Goal: Task Accomplishment & Management: Complete application form

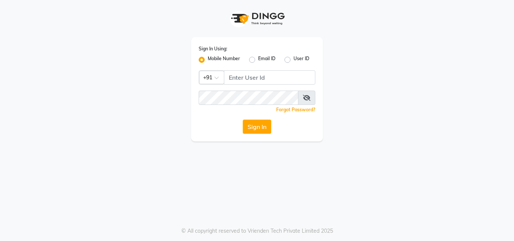
click at [257, 76] on input "Username" at bounding box center [269, 77] width 91 height 14
type input "9222631384"
click at [252, 125] on button "Sign In" at bounding box center [257, 127] width 29 height 14
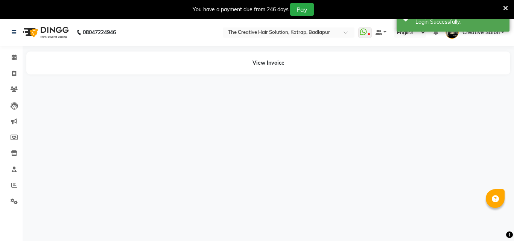
select select "en"
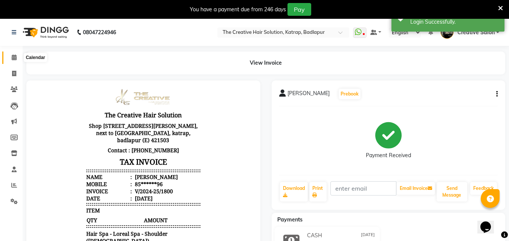
click at [12, 56] on icon at bounding box center [14, 58] width 5 height 6
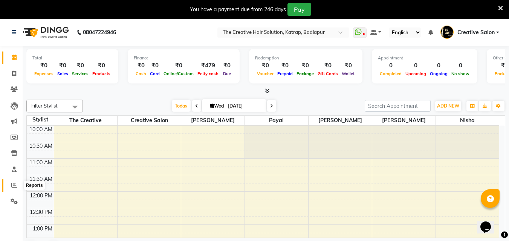
click at [9, 186] on span at bounding box center [14, 185] width 13 height 9
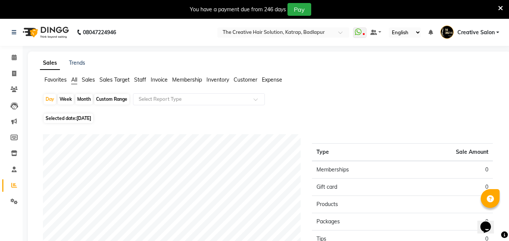
click at [85, 100] on div "Month" at bounding box center [83, 99] width 17 height 11
select select "9"
select select "2025"
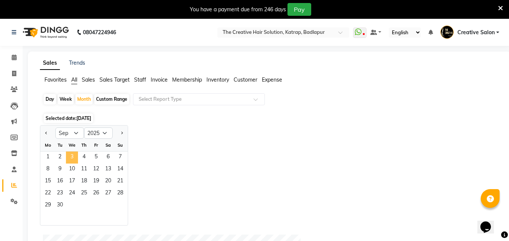
click at [71, 153] on span "3" at bounding box center [72, 158] width 12 height 12
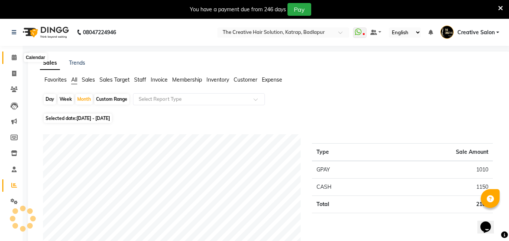
click at [17, 59] on icon at bounding box center [14, 58] width 5 height 6
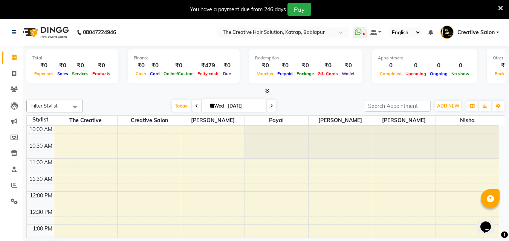
click at [11, 80] on li "Invoice" at bounding box center [11, 74] width 23 height 16
click at [12, 76] on icon at bounding box center [14, 74] width 4 height 6
select select "service"
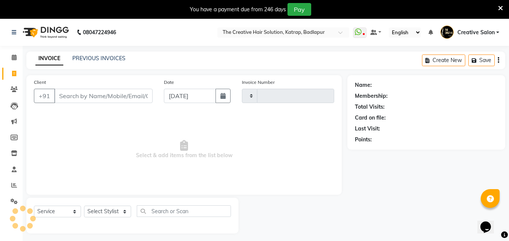
type input "1345"
select select "527"
click at [216, 101] on button "button" at bounding box center [222, 96] width 15 height 14
select select "9"
select select "2025"
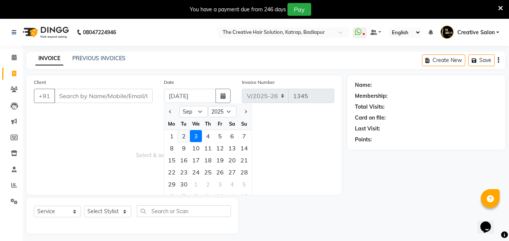
click at [186, 138] on div "2" at bounding box center [184, 136] width 12 height 12
type input "02-09-2025"
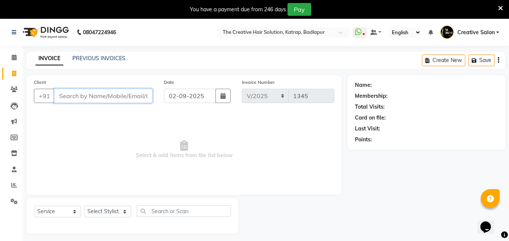
click at [131, 99] on input "Client" at bounding box center [103, 96] width 98 height 14
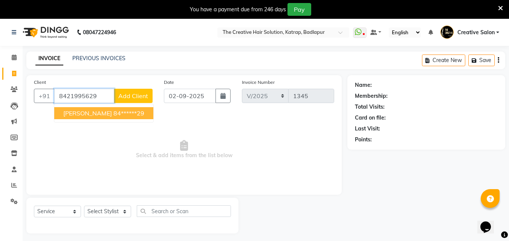
type input "8421995629"
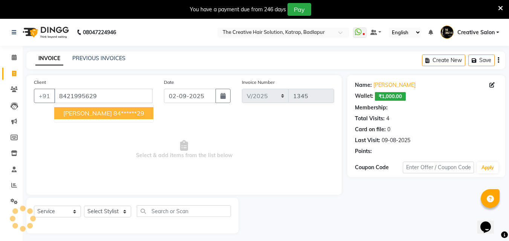
select select "1: Object"
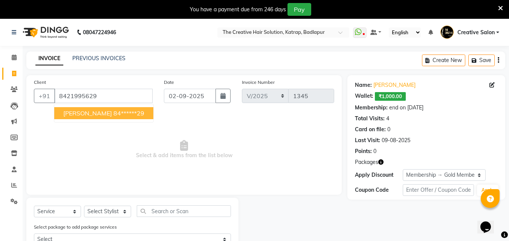
click at [122, 111] on ngb-highlight "84******29" at bounding box center [128, 114] width 31 height 8
type input "84******29"
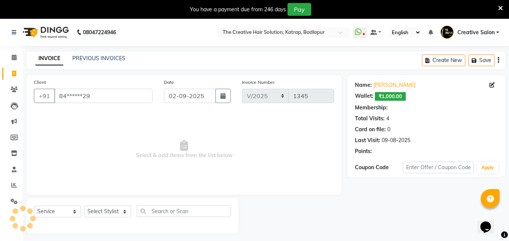
select select "1: Object"
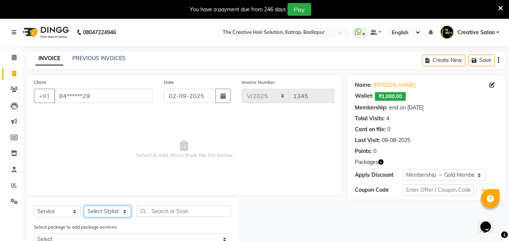
click at [124, 207] on select "Select Stylist Creative Salon [PERSON_NAME] wali [PERSON_NAME] the creative" at bounding box center [107, 212] width 47 height 12
select select "10933"
click at [84, 206] on select "Select Stylist Creative Salon [PERSON_NAME] wali [PERSON_NAME] the creative" at bounding box center [107, 212] width 47 height 12
click at [167, 211] on input "text" at bounding box center [184, 212] width 94 height 12
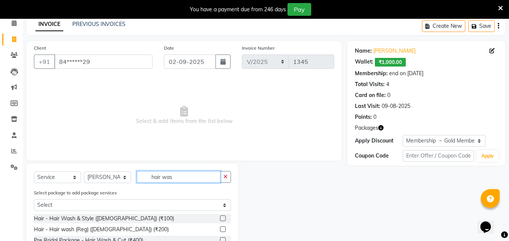
scroll to position [104, 0]
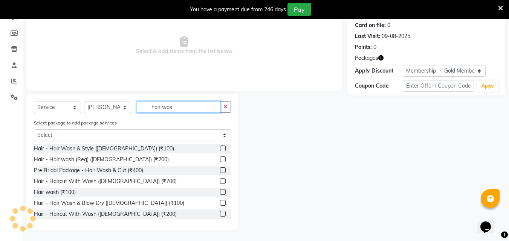
type input "hair was"
click at [220, 172] on label at bounding box center [223, 171] width 6 height 6
click at [220, 172] on input "checkbox" at bounding box center [222, 170] width 5 height 5
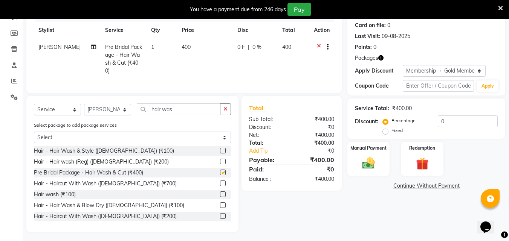
checkbox input "false"
click at [185, 52] on td "400" at bounding box center [205, 59] width 56 height 41
select select "10933"
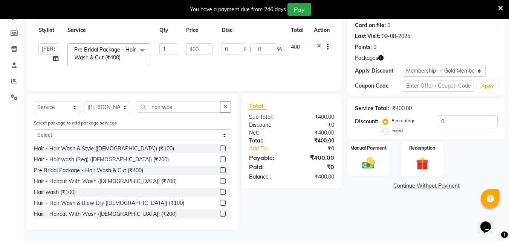
click at [220, 160] on label at bounding box center [223, 160] width 6 height 6
click at [220, 160] on input "checkbox" at bounding box center [222, 159] width 5 height 5
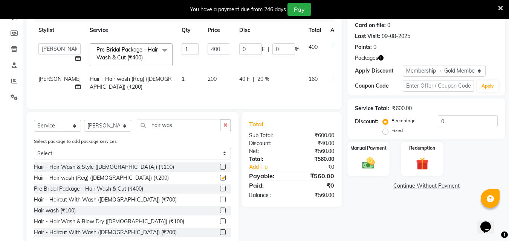
checkbox input "false"
click at [333, 43] on icon at bounding box center [335, 47] width 4 height 9
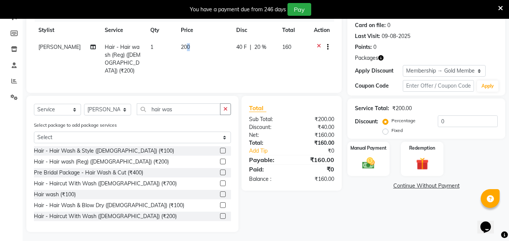
click at [185, 47] on span "200" at bounding box center [185, 47] width 9 height 7
select select "10933"
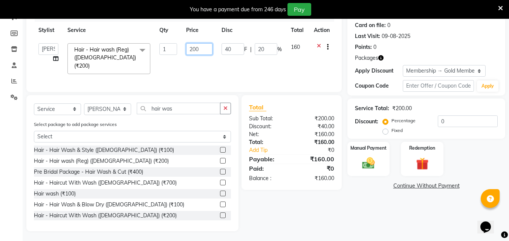
click at [204, 51] on input "200" at bounding box center [199, 49] width 26 height 12
type input "2"
type input "500"
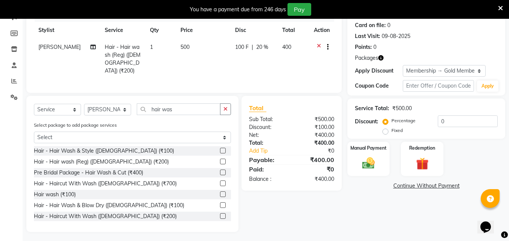
click at [265, 124] on div "Discount:" at bounding box center [267, 127] width 48 height 8
click at [240, 47] on span "100 F" at bounding box center [242, 47] width 14 height 8
select select "10933"
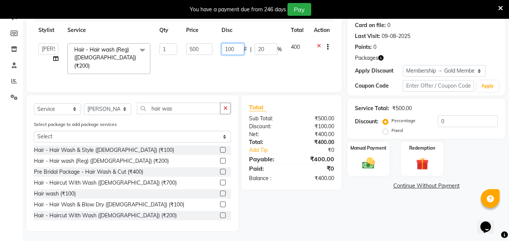
click at [237, 47] on input "100" at bounding box center [232, 49] width 23 height 12
type input "1"
type input "20"
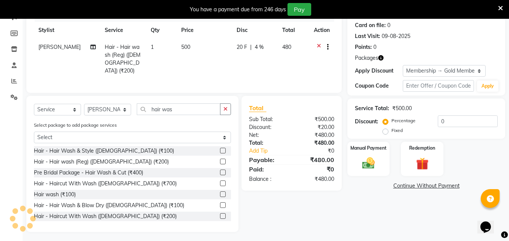
click at [285, 131] on div "Net:" at bounding box center [267, 135] width 48 height 8
click at [366, 163] on img at bounding box center [368, 163] width 21 height 15
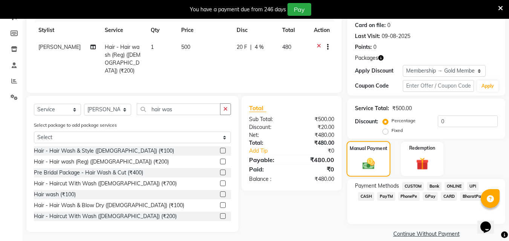
scroll to position [114, 0]
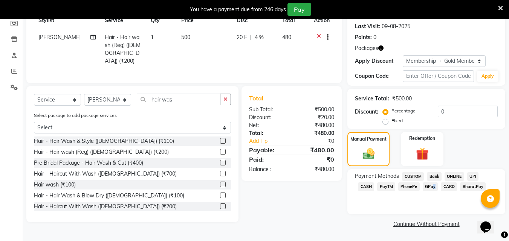
click at [422, 186] on span "GPay" at bounding box center [429, 187] width 15 height 9
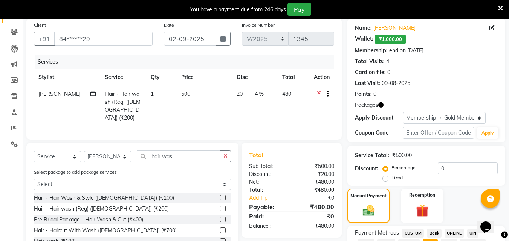
scroll to position [135, 0]
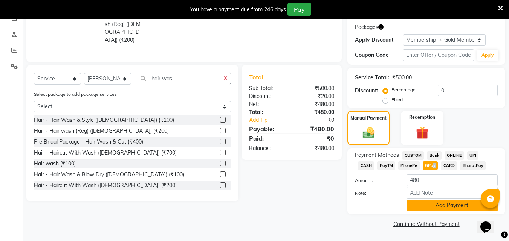
click at [438, 203] on button "Add Payment" at bounding box center [451, 206] width 91 height 12
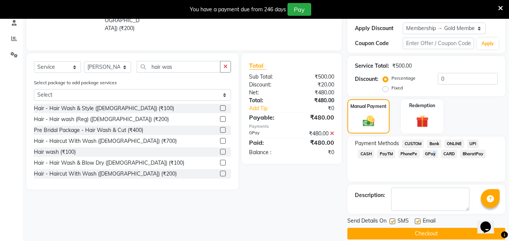
scroll to position [157, 0]
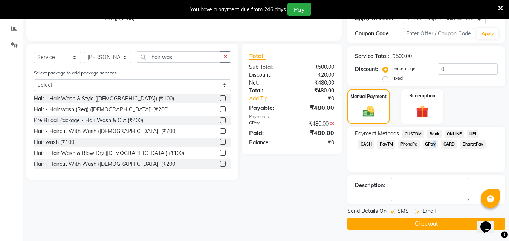
click at [415, 225] on button "Checkout" at bounding box center [426, 224] width 158 height 12
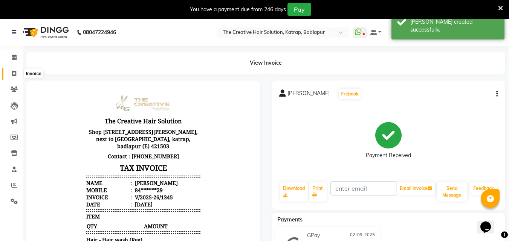
click at [15, 73] on icon at bounding box center [14, 74] width 4 height 6
select select "service"
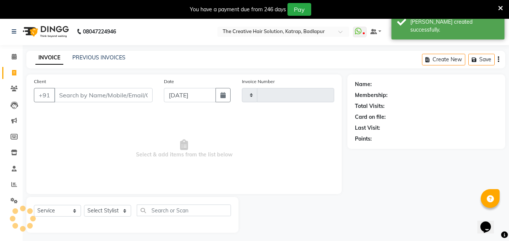
type input "1346"
select select "527"
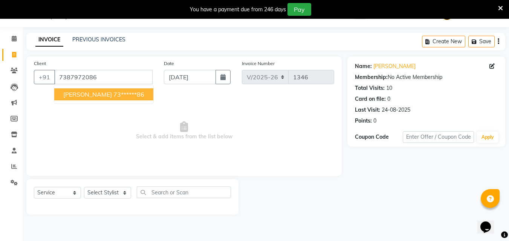
click at [113, 94] on ngb-highlight "73******86" at bounding box center [128, 95] width 31 height 8
type input "73******86"
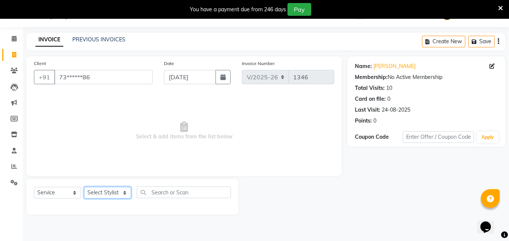
click at [100, 195] on select "Select Stylist Creative Salon [PERSON_NAME] wali [PERSON_NAME] the creative" at bounding box center [107, 193] width 47 height 12
select select "10933"
click at [84, 187] on select "Select Stylist Creative Salon [PERSON_NAME] wali [PERSON_NAME] the creative" at bounding box center [107, 193] width 47 height 12
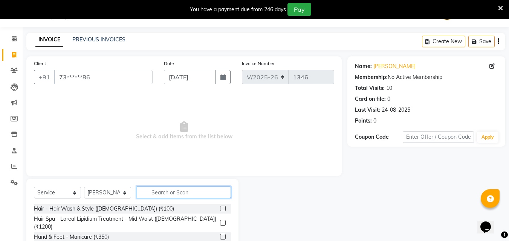
click at [183, 195] on input "text" at bounding box center [184, 193] width 94 height 12
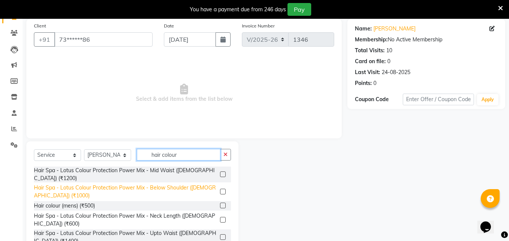
scroll to position [16, 0]
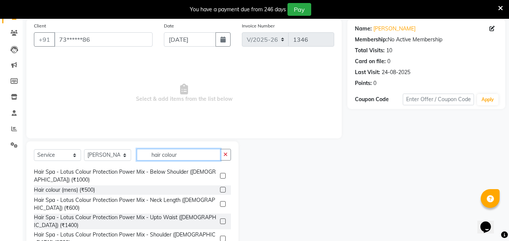
type input "hair colour"
click at [220, 190] on label at bounding box center [223, 190] width 6 height 6
click at [220, 190] on input "checkbox" at bounding box center [222, 190] width 5 height 5
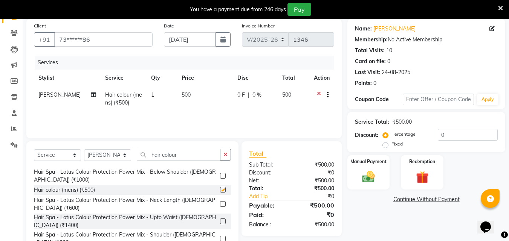
checkbox input "false"
click at [225, 151] on button "button" at bounding box center [225, 155] width 11 height 12
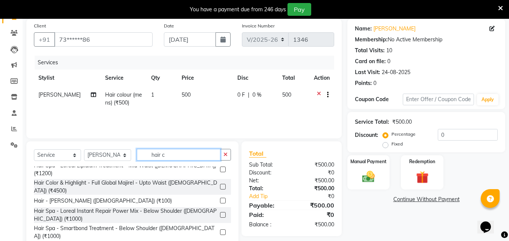
scroll to position [0, 0]
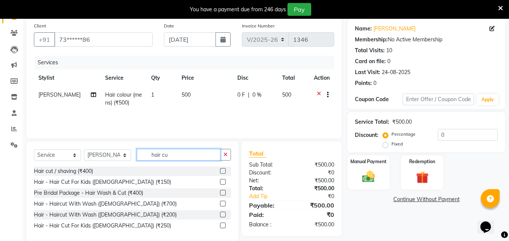
type input "hair cu"
click at [223, 170] on label at bounding box center [223, 171] width 6 height 6
click at [223, 170] on input "checkbox" at bounding box center [222, 171] width 5 height 5
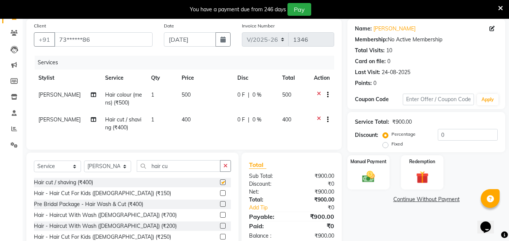
checkbox input "false"
click at [186, 120] on span "400" at bounding box center [185, 119] width 9 height 7
select select "10933"
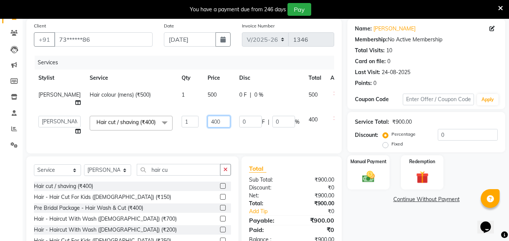
click at [207, 121] on input "400" at bounding box center [218, 122] width 23 height 12
type input "350"
click at [305, 213] on div "Total Sub Total: ₹900.00 Discount: ₹0 Net: ₹900.00 Total: ₹900.00 Add Tip ₹0 Pa…" at bounding box center [291, 204] width 85 height 80
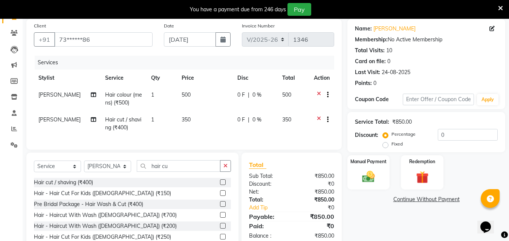
click at [181, 139] on div "Services Stylist Service Qty Price Disc Total Action Hashan Hair colour (mens) …" at bounding box center [184, 99] width 300 height 87
click at [189, 120] on td "350" at bounding box center [205, 123] width 56 height 25
select select "10933"
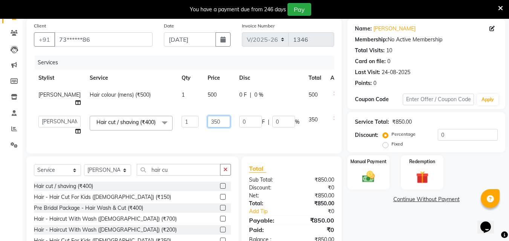
click at [207, 121] on input "350" at bounding box center [218, 122] width 23 height 12
type input "3"
type input "400"
click at [291, 223] on div "Total Sub Total: ₹850.00 Discount: ₹0 Net: ₹850.00 Total: ₹850.00 Add Tip ₹0 Pa…" at bounding box center [291, 204] width 85 height 80
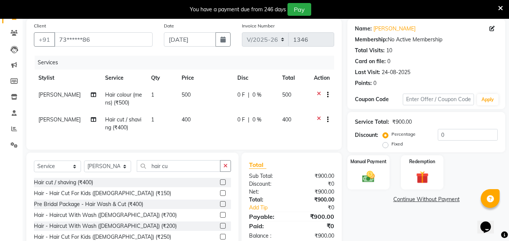
click at [181, 93] on span "500" at bounding box center [185, 94] width 9 height 7
select select "10933"
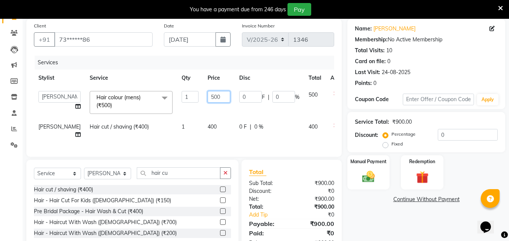
click at [207, 97] on input "500" at bounding box center [218, 97] width 23 height 12
type input "550"
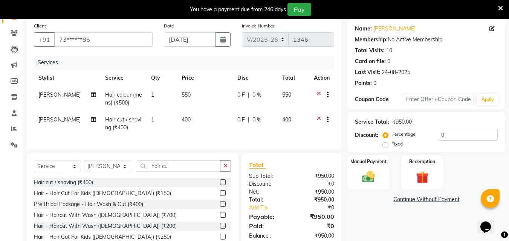
click at [298, 172] on div "Total Sub Total: ₹950.00 Discount: ₹0 Net: ₹950.00 Total: ₹950.00 Add Tip ₹0 Pa…" at bounding box center [291, 200] width 100 height 95
click at [378, 171] on img at bounding box center [368, 176] width 21 height 15
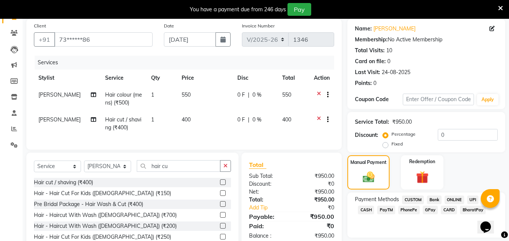
click at [422, 210] on span "GPay" at bounding box center [429, 210] width 15 height 9
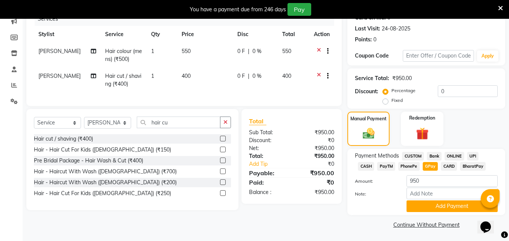
scroll to position [101, 0]
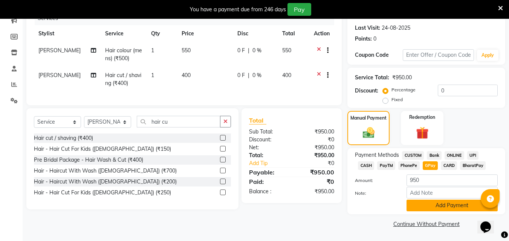
click at [420, 208] on button "Add Payment" at bounding box center [451, 206] width 91 height 12
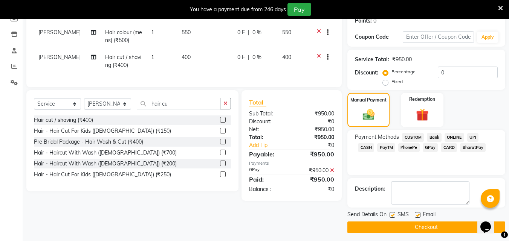
scroll to position [122, 0]
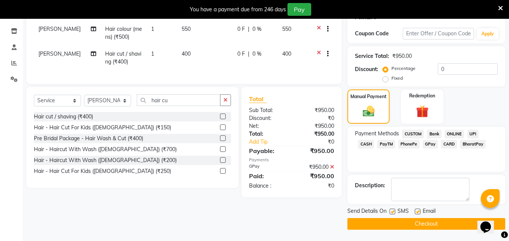
click at [409, 222] on button "Checkout" at bounding box center [426, 224] width 158 height 12
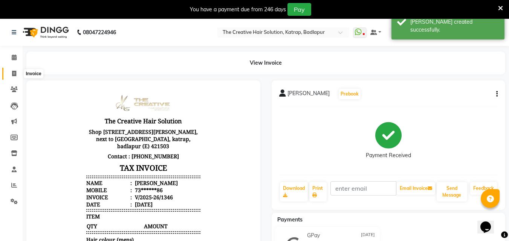
click at [14, 74] on icon at bounding box center [14, 74] width 4 height 6
select select "service"
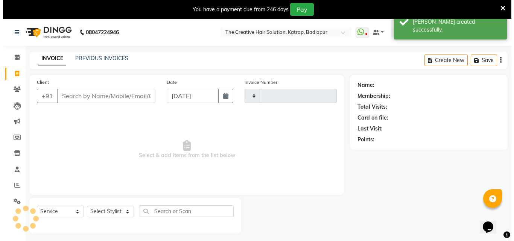
scroll to position [19, 0]
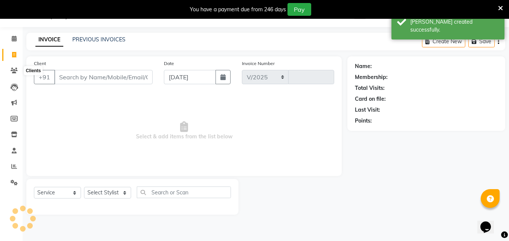
select select "527"
type input "1347"
click at [113, 75] on input "Client" at bounding box center [103, 77] width 98 height 14
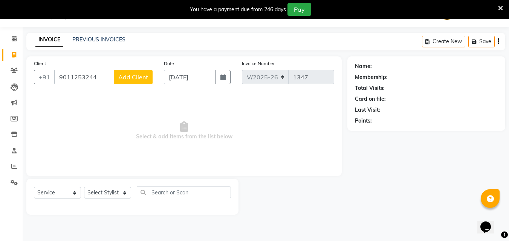
type input "9011253244"
click at [120, 76] on span "Add Client" at bounding box center [133, 77] width 30 height 8
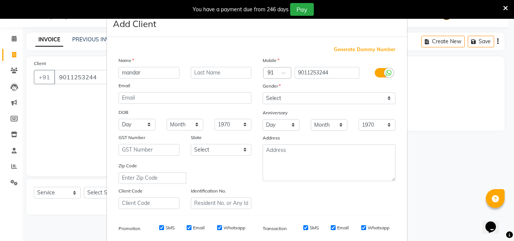
type input "mandar"
click at [274, 97] on select "Select [DEMOGRAPHIC_DATA] [DEMOGRAPHIC_DATA] Other Prefer Not To Say" at bounding box center [329, 99] width 133 height 12
select select "[DEMOGRAPHIC_DATA]"
click at [263, 93] on select "Select [DEMOGRAPHIC_DATA] [DEMOGRAPHIC_DATA] Other Prefer Not To Say" at bounding box center [329, 99] width 133 height 12
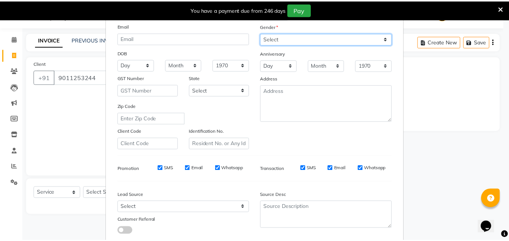
scroll to position [106, 0]
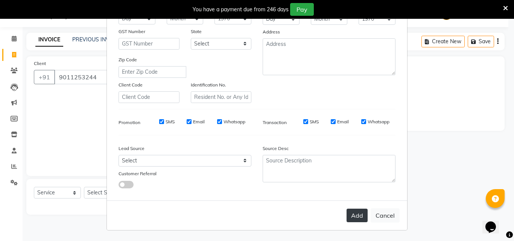
click at [356, 214] on button "Add" at bounding box center [357, 216] width 21 height 14
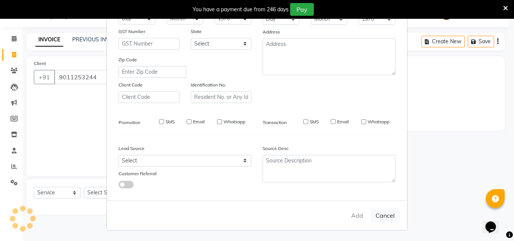
type input "90******44"
select select
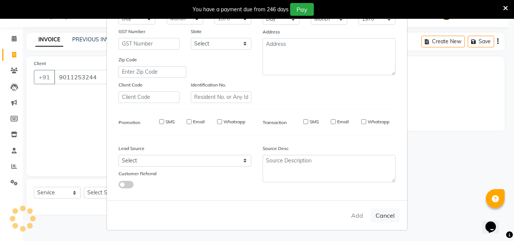
select select
checkbox input "false"
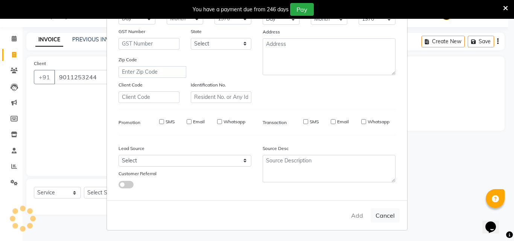
checkbox input "false"
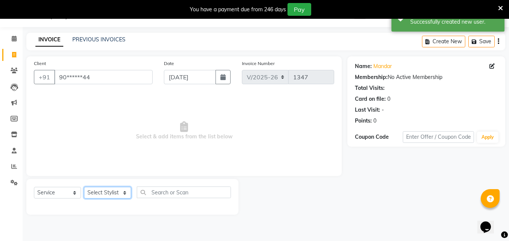
click at [122, 195] on select "Select Stylist Creative Salon [PERSON_NAME] wali [PERSON_NAME] the creative" at bounding box center [107, 193] width 47 height 12
select select "86826"
click at [84, 187] on select "Select Stylist Creative Salon [PERSON_NAME] wali [PERSON_NAME] the creative" at bounding box center [107, 193] width 47 height 12
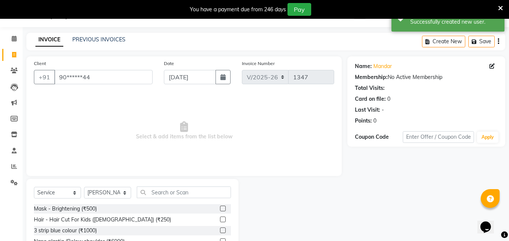
click at [154, 185] on div "Select Service Product Membership Package Voucher Prepaid Gift Card Select Styl…" at bounding box center [132, 234] width 212 height 111
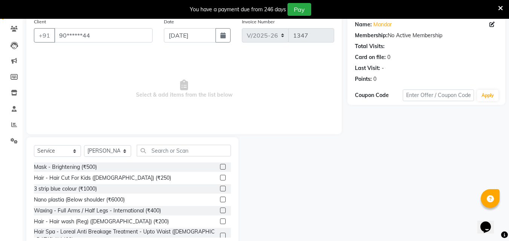
scroll to position [79, 0]
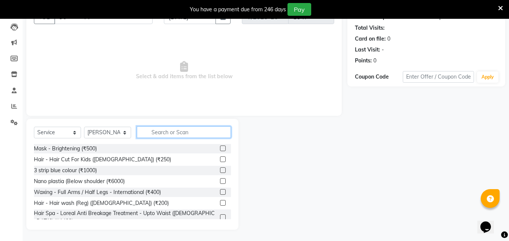
click at [160, 133] on input "text" at bounding box center [184, 132] width 94 height 12
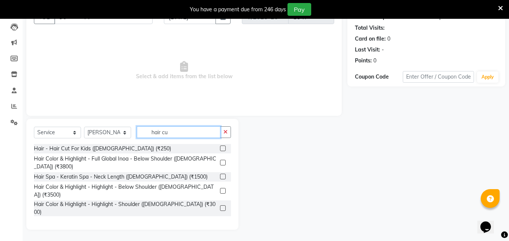
scroll to position [69, 0]
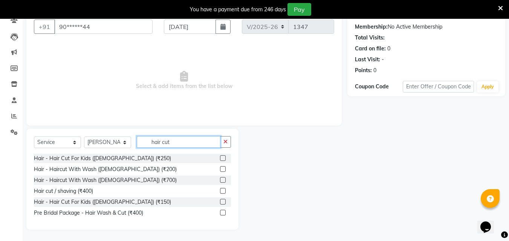
type input "hair cut"
click at [226, 190] on div at bounding box center [225, 191] width 11 height 9
click at [222, 192] on label at bounding box center [223, 191] width 6 height 6
click at [222, 192] on input "checkbox" at bounding box center [222, 191] width 5 height 5
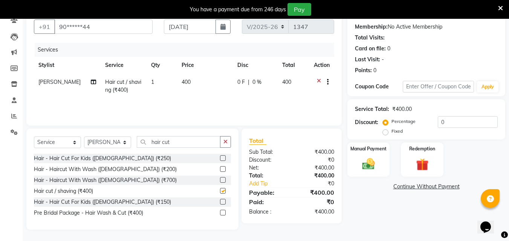
checkbox input "false"
click at [181, 86] on td "400" at bounding box center [205, 86] width 56 height 25
select select "86826"
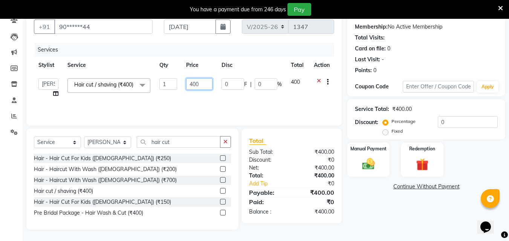
click at [196, 83] on input "400" at bounding box center [199, 84] width 26 height 12
type input "350"
click at [300, 149] on div "Total Sub Total: ₹400.00 Discount: ₹0 Net: ₹400.00 Total: ₹400.00 Add Tip ₹0 Pa…" at bounding box center [291, 176] width 85 height 80
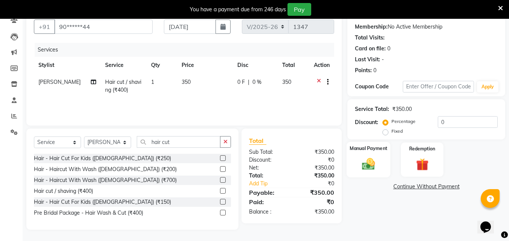
click at [354, 158] on div "Manual Payment" at bounding box center [368, 160] width 44 height 36
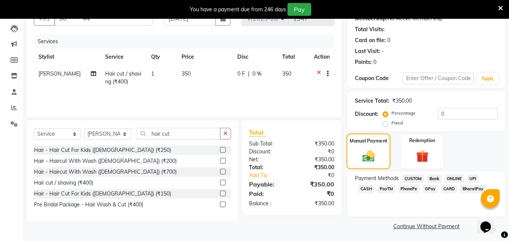
scroll to position [80, 0]
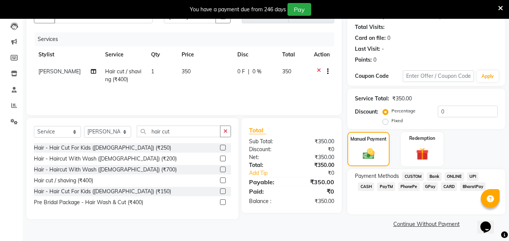
click at [422, 184] on span "GPay" at bounding box center [429, 187] width 15 height 9
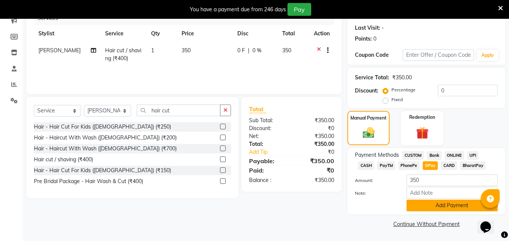
click at [427, 205] on button "Add Payment" at bounding box center [451, 206] width 91 height 12
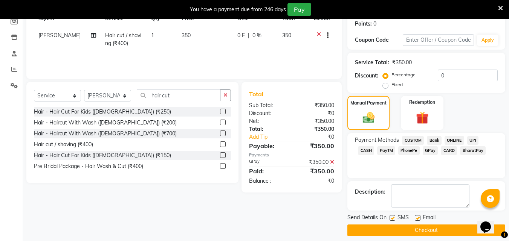
scroll to position [122, 0]
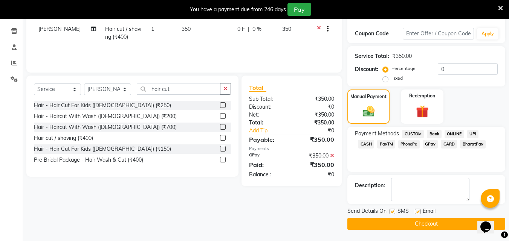
click at [433, 222] on button "Checkout" at bounding box center [426, 224] width 158 height 12
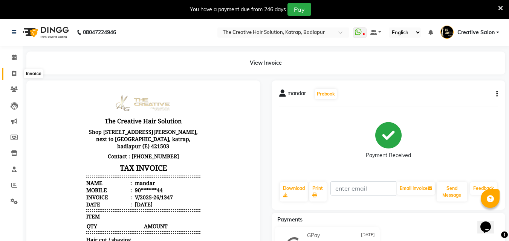
click at [15, 73] on icon at bounding box center [14, 74] width 4 height 6
select select "527"
select select "service"
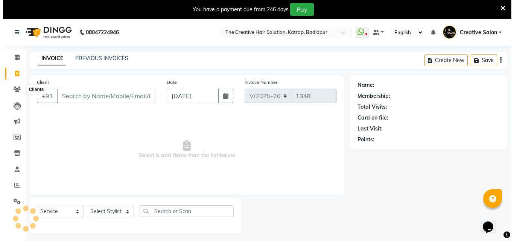
scroll to position [19, 0]
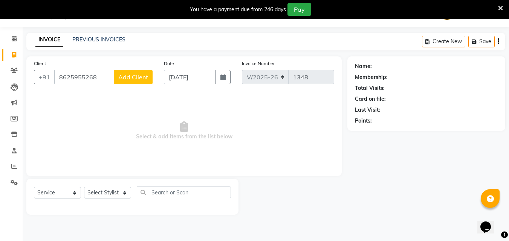
type input "8625955268"
click at [134, 81] on button "Add Client" at bounding box center [133, 77] width 39 height 14
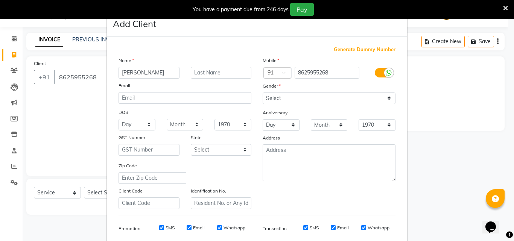
type input "[PERSON_NAME]"
click at [282, 98] on select "Select [DEMOGRAPHIC_DATA] [DEMOGRAPHIC_DATA] Other Prefer Not To Say" at bounding box center [329, 99] width 133 height 12
select select "[DEMOGRAPHIC_DATA]"
click at [263, 93] on select "Select [DEMOGRAPHIC_DATA] [DEMOGRAPHIC_DATA] Other Prefer Not To Say" at bounding box center [329, 99] width 133 height 12
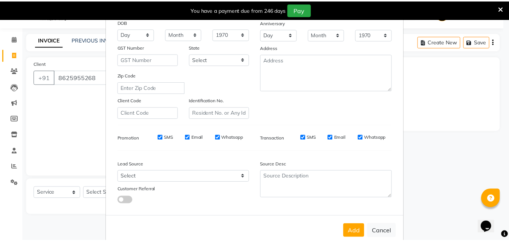
scroll to position [106, 0]
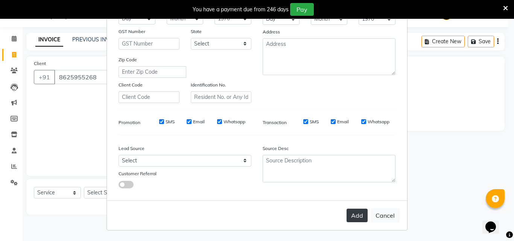
click at [353, 217] on button "Add" at bounding box center [357, 216] width 21 height 14
type input "86******68"
select select
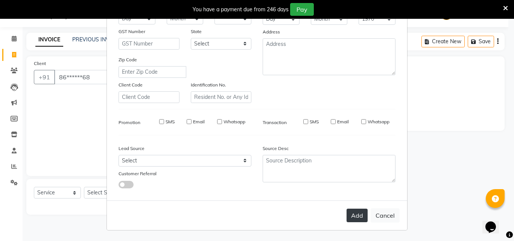
select select
checkbox input "false"
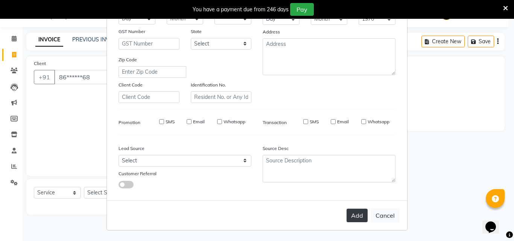
checkbox input "false"
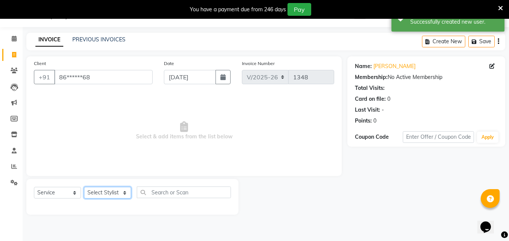
click at [111, 188] on select "Select Stylist Creative Salon [PERSON_NAME] wali [PERSON_NAME] the creative" at bounding box center [107, 193] width 47 height 12
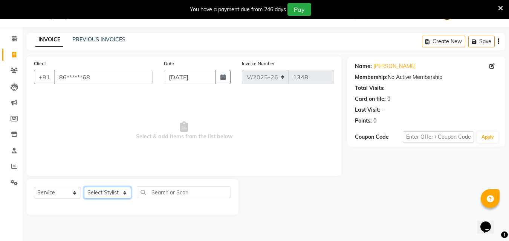
select select "10933"
click at [84, 187] on select "Select Stylist Creative Salon [PERSON_NAME] wali [PERSON_NAME] the creative" at bounding box center [107, 193] width 47 height 12
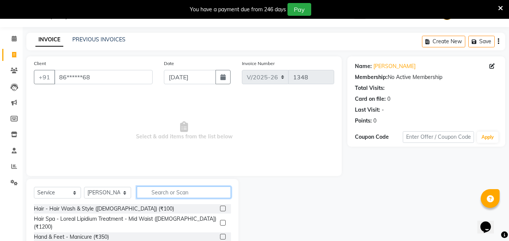
click at [174, 189] on input "text" at bounding box center [184, 193] width 94 height 12
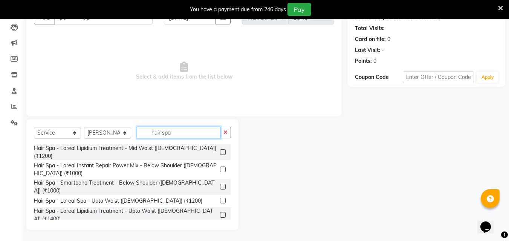
scroll to position [79, 0]
type input "hair spa"
click at [220, 166] on label at bounding box center [223, 169] width 6 height 6
click at [220, 167] on input "checkbox" at bounding box center [222, 169] width 5 height 5
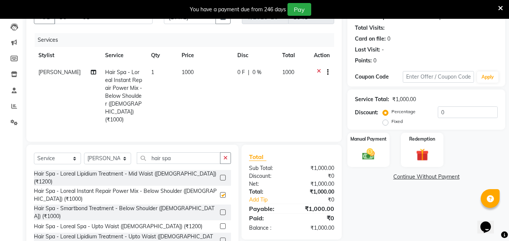
checkbox input "false"
click at [212, 54] on th "Price" at bounding box center [205, 55] width 56 height 17
click at [187, 73] on span "1000" at bounding box center [187, 72] width 12 height 7
select select "10933"
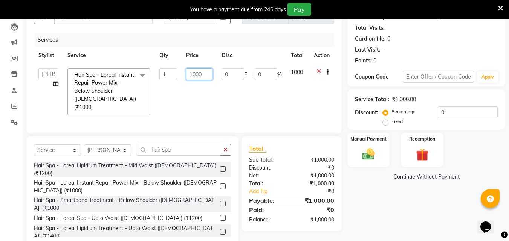
click at [209, 74] on input "1000" at bounding box center [199, 75] width 26 height 12
type input "1"
type input "960"
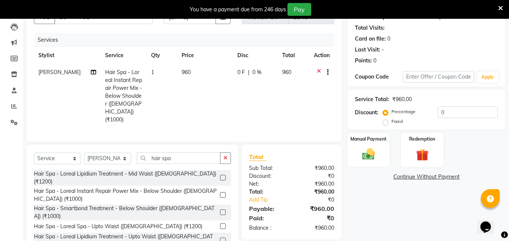
click at [293, 179] on div "Total Sub Total: ₹960.00 Discount: ₹0 Net: ₹960.00 Total: ₹960.00 Add Tip ₹0 Pa…" at bounding box center [291, 192] width 85 height 80
click at [371, 158] on img at bounding box center [368, 154] width 21 height 15
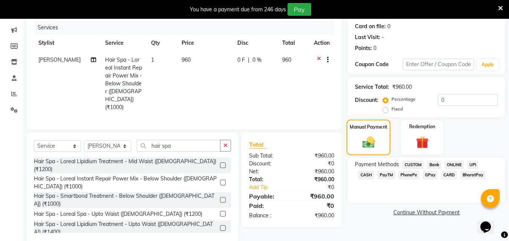
scroll to position [103, 0]
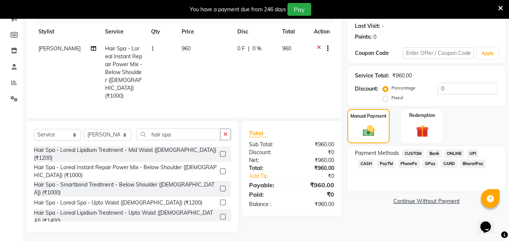
click at [422, 162] on span "GPay" at bounding box center [429, 164] width 15 height 9
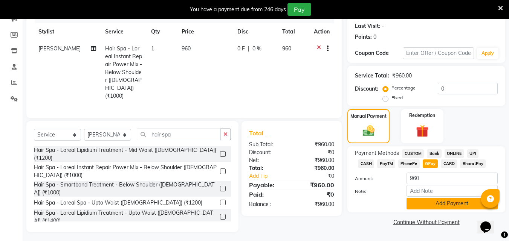
click at [433, 198] on button "Add Payment" at bounding box center [451, 204] width 91 height 12
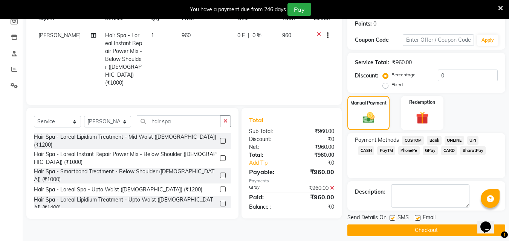
scroll to position [122, 0]
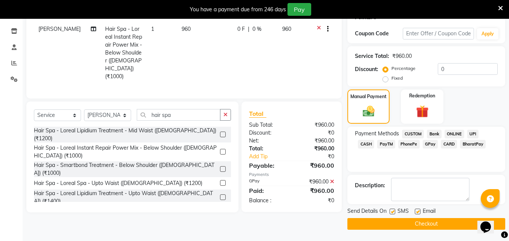
click at [429, 224] on button "Checkout" at bounding box center [426, 224] width 158 height 12
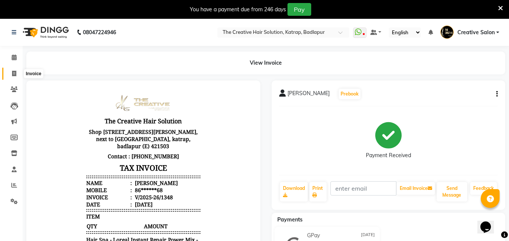
click at [10, 75] on span at bounding box center [14, 74] width 13 height 9
select select "527"
select select "service"
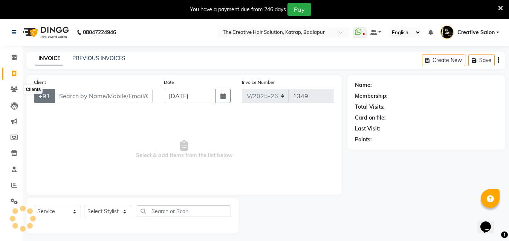
scroll to position [19, 0]
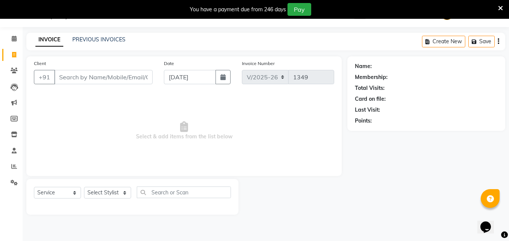
click at [122, 76] on input "Client" at bounding box center [103, 77] width 98 height 14
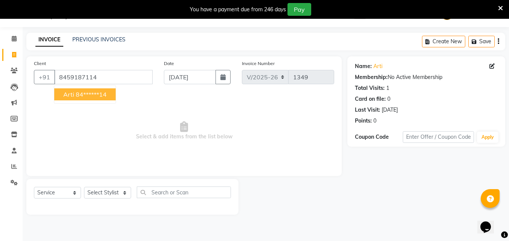
click at [96, 93] on ngb-highlight "84******14" at bounding box center [91, 95] width 31 height 8
type input "84******14"
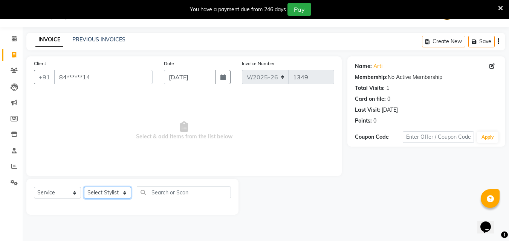
click at [111, 191] on select "Select Stylist Creative Salon [PERSON_NAME] wali [PERSON_NAME] the creative" at bounding box center [107, 193] width 47 height 12
select select "10933"
click at [84, 187] on select "Select Stylist Creative Salon [PERSON_NAME] wali [PERSON_NAME] the creative" at bounding box center [107, 193] width 47 height 12
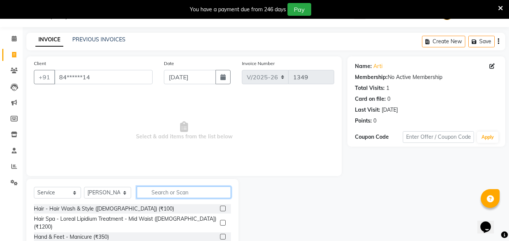
click at [167, 189] on input "text" at bounding box center [184, 193] width 94 height 12
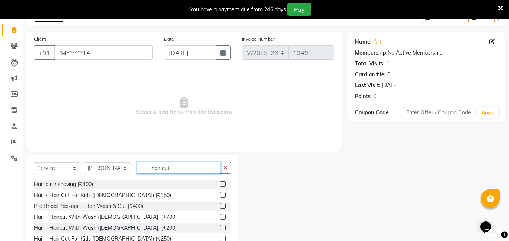
scroll to position [69, 0]
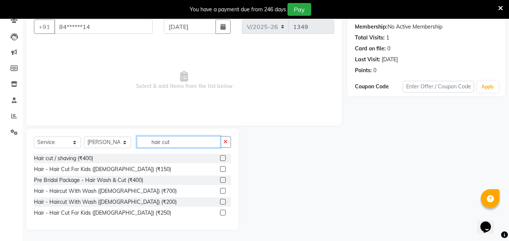
type input "hair cut"
click at [221, 156] on label at bounding box center [223, 158] width 6 height 6
click at [221, 156] on input "checkbox" at bounding box center [222, 158] width 5 height 5
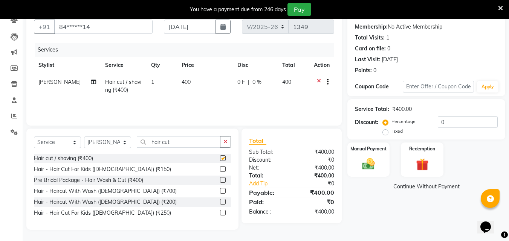
checkbox input "false"
click at [373, 157] on img at bounding box center [368, 164] width 21 height 15
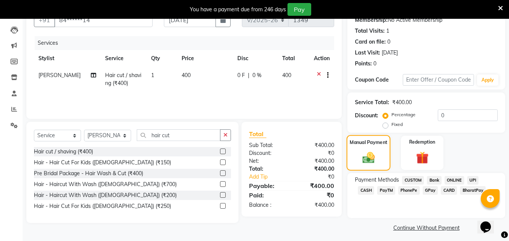
scroll to position [80, 0]
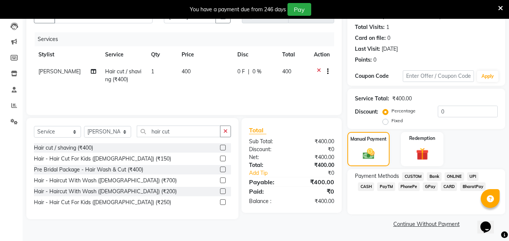
click at [374, 183] on span "CASH" at bounding box center [366, 187] width 16 height 9
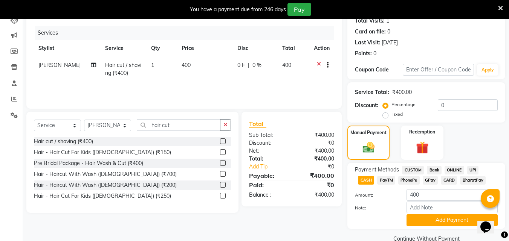
scroll to position [101, 0]
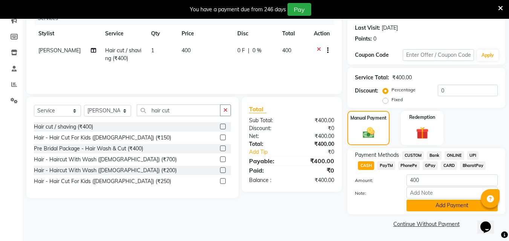
click at [436, 201] on button "Add Payment" at bounding box center [451, 206] width 91 height 12
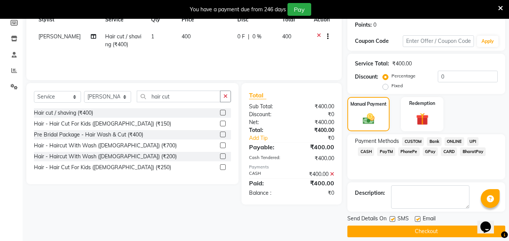
scroll to position [122, 0]
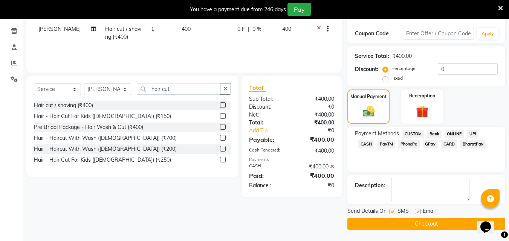
click at [427, 220] on button "Checkout" at bounding box center [426, 224] width 158 height 12
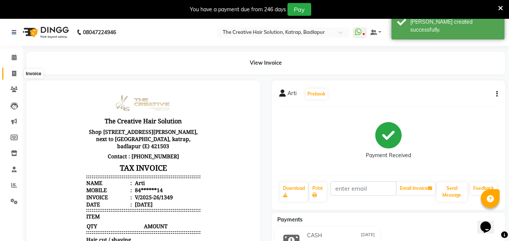
click at [12, 73] on icon at bounding box center [14, 74] width 4 height 6
select select "527"
select select "service"
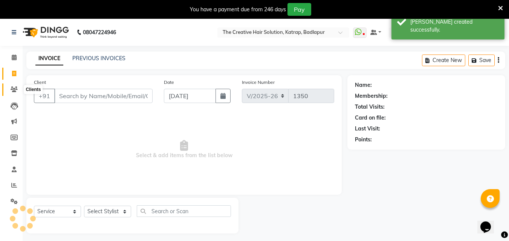
scroll to position [19, 0]
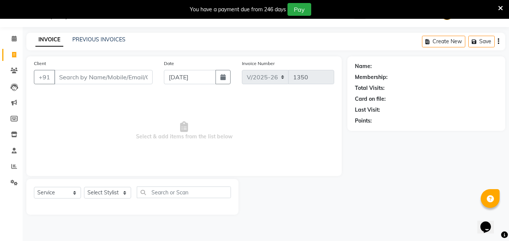
click at [123, 79] on input "Client" at bounding box center [103, 77] width 98 height 14
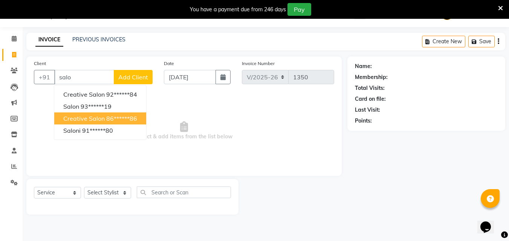
click at [118, 120] on ngb-highlight "86******86" at bounding box center [121, 119] width 31 height 8
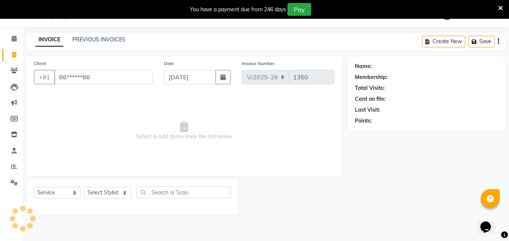
type input "86******86"
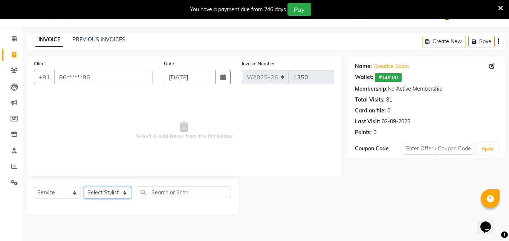
click at [96, 190] on select "Select Stylist Creative Salon [PERSON_NAME] wali [PERSON_NAME] the creative" at bounding box center [107, 193] width 47 height 12
select select "86826"
click at [84, 187] on select "Select Stylist Creative Salon [PERSON_NAME] wali [PERSON_NAME] the creative" at bounding box center [107, 193] width 47 height 12
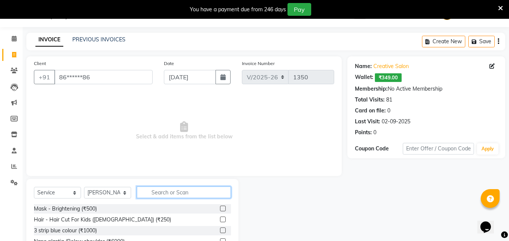
click at [164, 196] on input "text" at bounding box center [184, 193] width 94 height 12
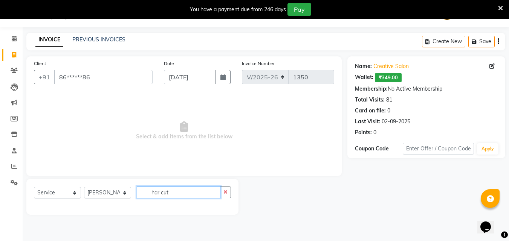
click at [177, 194] on input "har cut" at bounding box center [179, 193] width 84 height 12
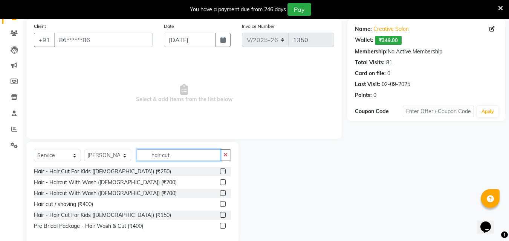
scroll to position [69, 0]
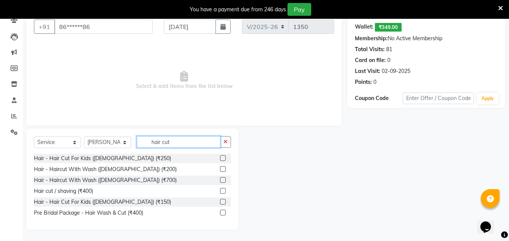
type input "hair cut"
click at [222, 167] on label at bounding box center [223, 169] width 6 height 6
click at [222, 167] on input "checkbox" at bounding box center [222, 169] width 5 height 5
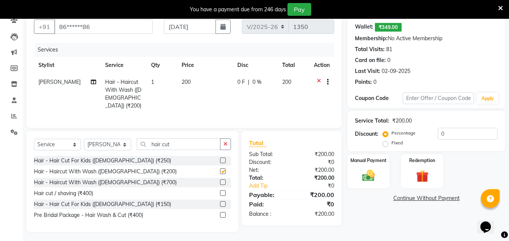
checkbox input "false"
click at [357, 169] on div "Manual Payment" at bounding box center [368, 172] width 44 height 36
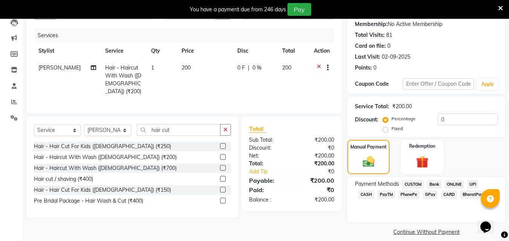
scroll to position [91, 0]
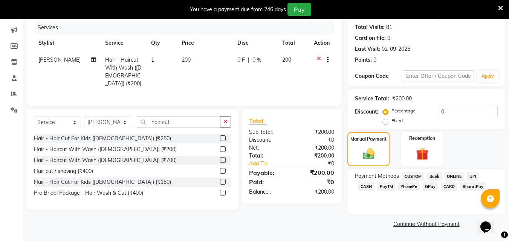
click at [422, 187] on span "GPay" at bounding box center [429, 187] width 15 height 9
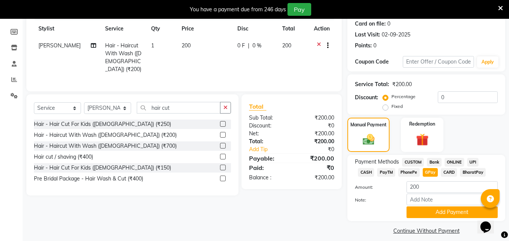
scroll to position [113, 0]
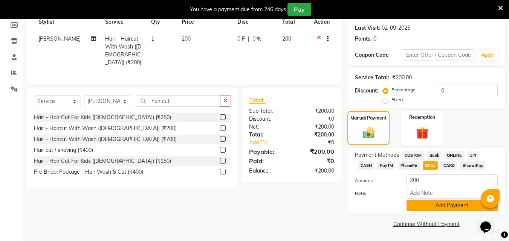
click at [421, 202] on button "Add Payment" at bounding box center [451, 206] width 91 height 12
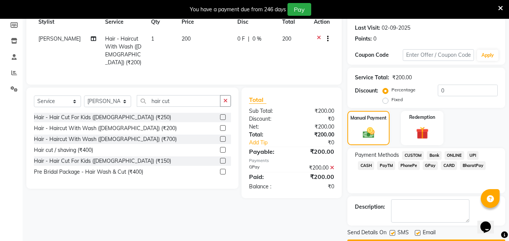
scroll to position [134, 0]
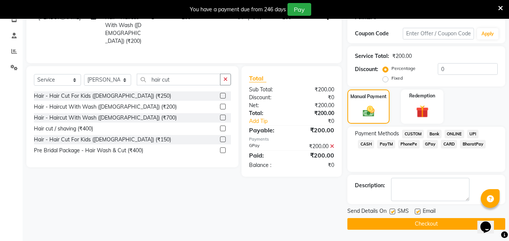
click at [421, 219] on button "Checkout" at bounding box center [426, 224] width 158 height 12
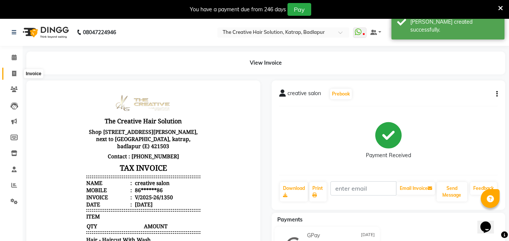
click at [10, 76] on span at bounding box center [14, 74] width 13 height 9
select select "service"
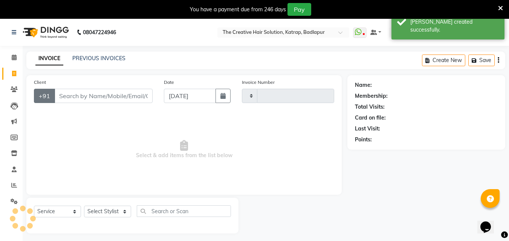
scroll to position [19, 0]
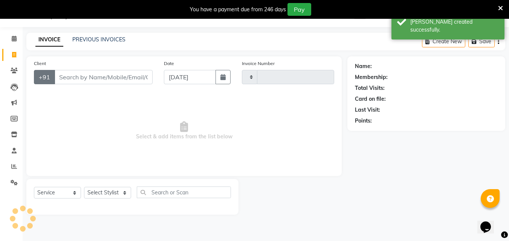
type input "1351"
select select "527"
click at [131, 74] on input "Client" at bounding box center [103, 77] width 98 height 14
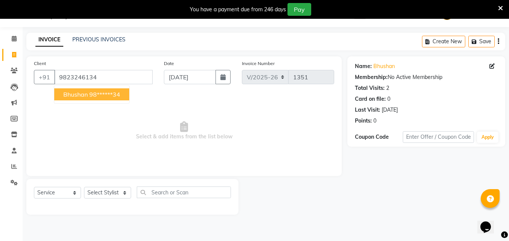
click at [113, 91] on ngb-highlight "98******34" at bounding box center [104, 95] width 31 height 8
type input "98******34"
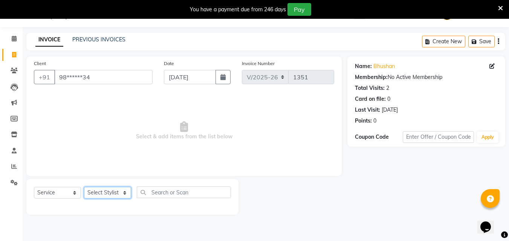
click at [106, 189] on select "Select Stylist Creative Salon [PERSON_NAME] wali [PERSON_NAME] the creative" at bounding box center [107, 193] width 47 height 12
select select "10933"
click at [84, 187] on select "Select Stylist Creative Salon [PERSON_NAME] wali [PERSON_NAME] the creative" at bounding box center [107, 193] width 47 height 12
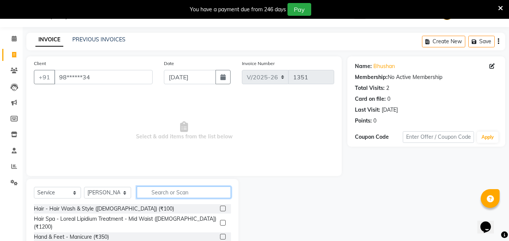
click at [177, 197] on input "text" at bounding box center [184, 193] width 94 height 12
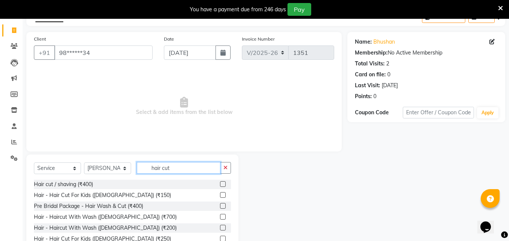
scroll to position [56, 0]
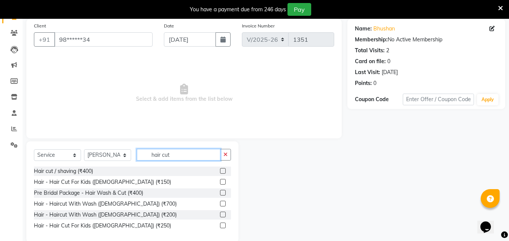
type input "hair cut"
click at [223, 215] on label at bounding box center [223, 215] width 6 height 6
click at [223, 215] on input "checkbox" at bounding box center [222, 215] width 5 height 5
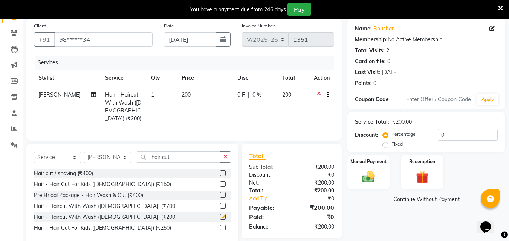
checkbox input "false"
click at [363, 175] on img at bounding box center [368, 176] width 21 height 15
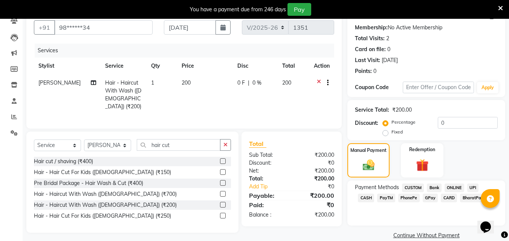
scroll to position [80, 0]
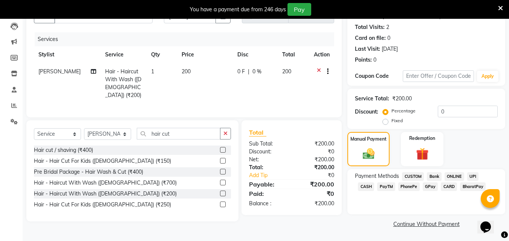
click at [422, 187] on span "GPay" at bounding box center [429, 187] width 15 height 9
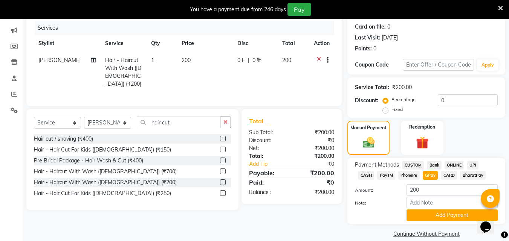
scroll to position [101, 0]
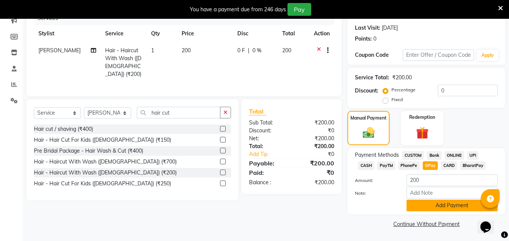
click at [426, 208] on button "Add Payment" at bounding box center [451, 206] width 91 height 12
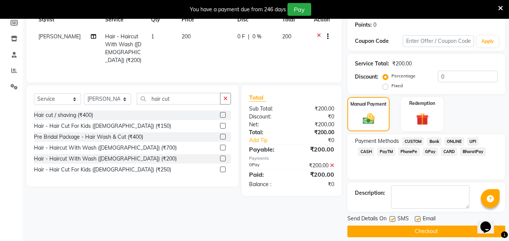
scroll to position [122, 0]
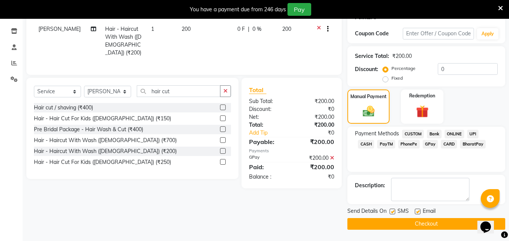
click at [419, 223] on button "Checkout" at bounding box center [426, 224] width 158 height 12
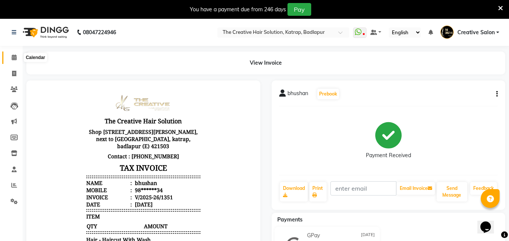
click at [11, 55] on span at bounding box center [14, 57] width 13 height 9
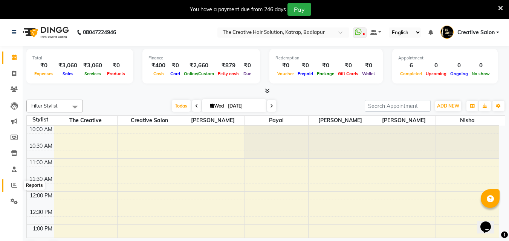
click at [15, 187] on icon at bounding box center [14, 186] width 6 height 6
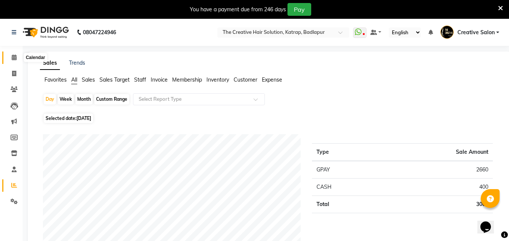
click at [11, 55] on span at bounding box center [14, 57] width 13 height 9
